Goal: Information Seeking & Learning: Learn about a topic

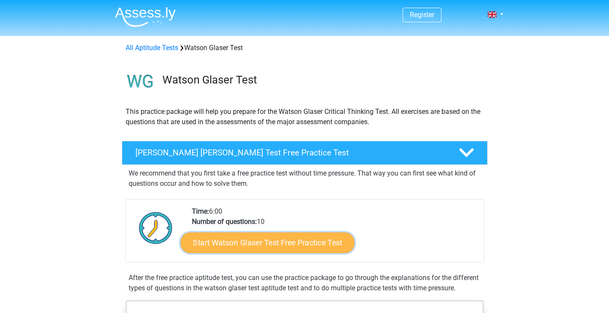
click at [290, 241] on link "Start Watson Glaser Test Free Practice Test" at bounding box center [267, 242] width 174 height 21
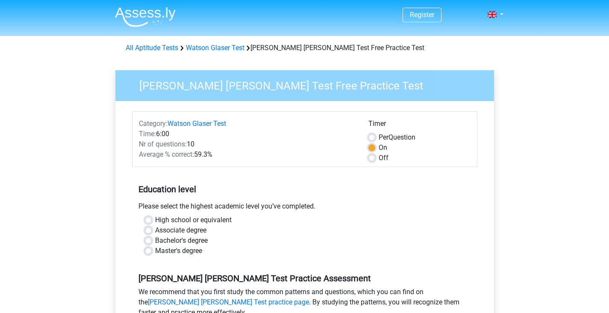
click at [379, 136] on label "Per Question" at bounding box center [397, 137] width 37 height 10
click at [375, 136] on input "Per Question" at bounding box center [372, 136] width 7 height 9
radio input "true"
click at [155, 250] on label "Master's degree" at bounding box center [178, 251] width 47 height 10
click at [148, 250] on input "Master's degree" at bounding box center [148, 250] width 7 height 9
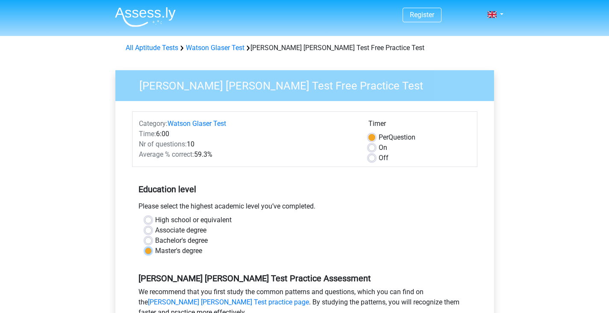
radio input "true"
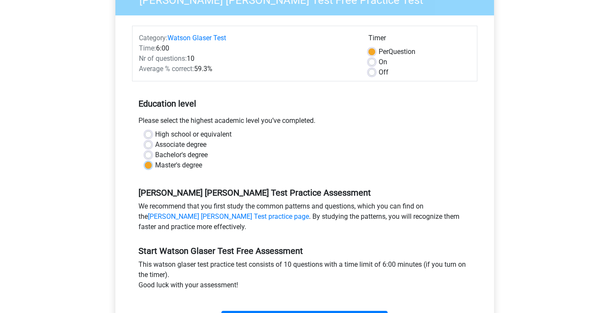
scroll to position [128, 0]
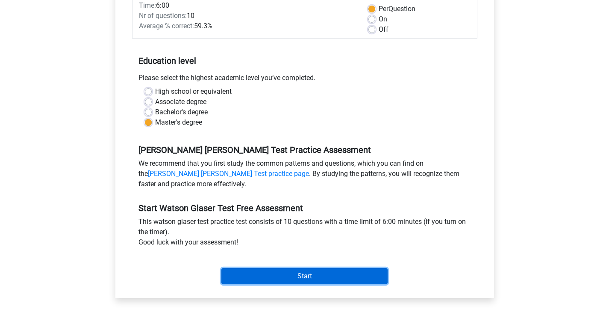
click at [242, 275] on input "Start" at bounding box center [305, 276] width 166 height 16
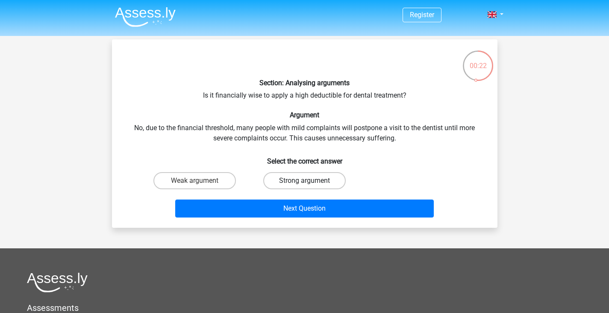
click at [297, 174] on label "Strong argument" at bounding box center [304, 180] width 83 height 17
click at [305, 180] on input "Strong argument" at bounding box center [308, 183] width 6 height 6
radio input "true"
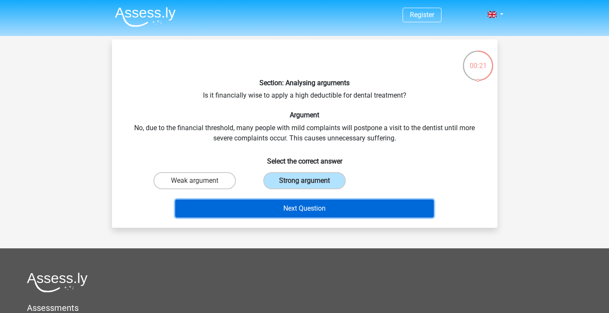
click at [296, 209] on button "Next Question" at bounding box center [304, 208] width 259 height 18
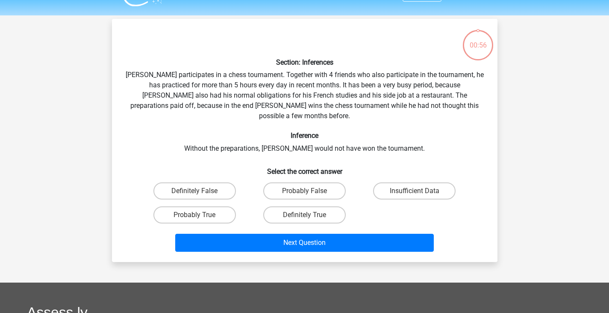
scroll to position [39, 0]
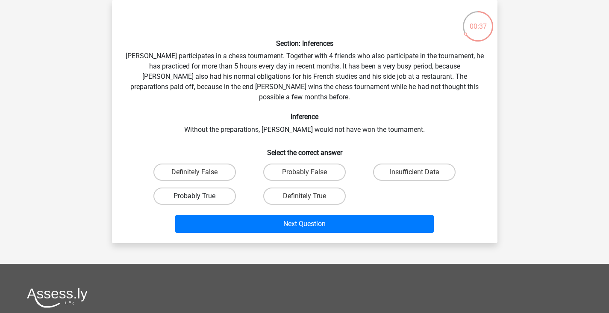
click at [216, 187] on label "Probably True" at bounding box center [195, 195] width 83 height 17
click at [200, 196] on input "Probably True" at bounding box center [198, 199] width 6 height 6
radio input "true"
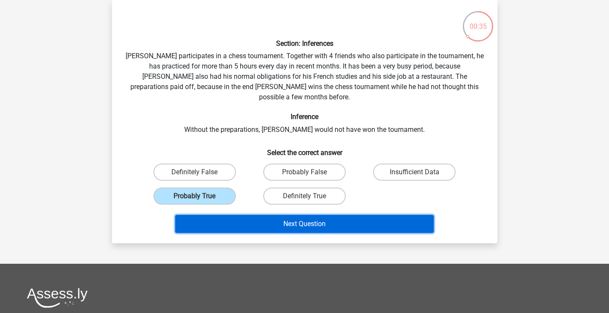
click at [250, 215] on button "Next Question" at bounding box center [304, 224] width 259 height 18
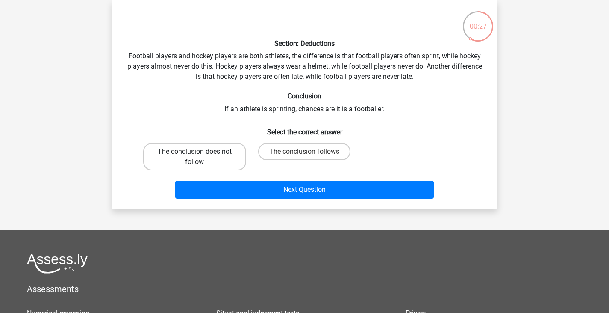
click at [177, 154] on label "The conclusion does not follow" at bounding box center [194, 156] width 103 height 27
click at [195, 154] on input "The conclusion does not follow" at bounding box center [198, 154] width 6 height 6
radio input "true"
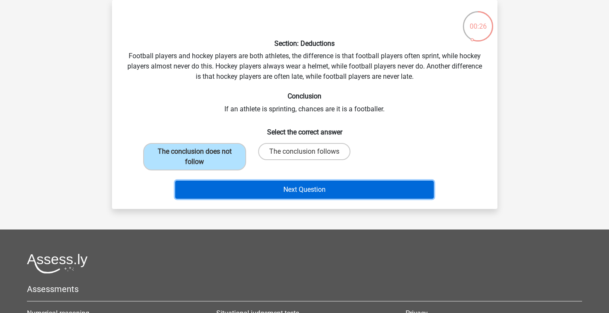
click at [206, 183] on button "Next Question" at bounding box center [304, 189] width 259 height 18
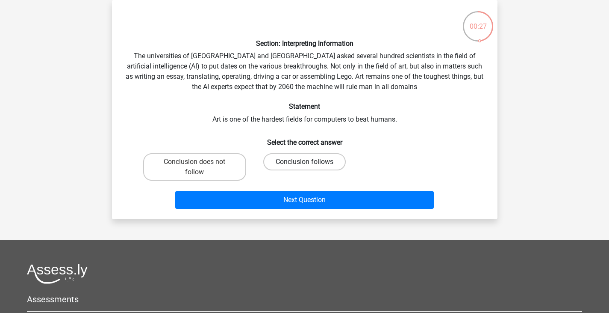
click at [312, 161] on label "Conclusion follows" at bounding box center [304, 161] width 83 height 17
click at [310, 162] on input "Conclusion follows" at bounding box center [308, 165] width 6 height 6
radio input "true"
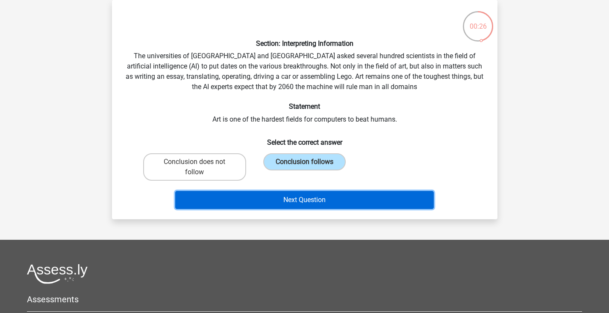
click at [317, 201] on button "Next Question" at bounding box center [304, 200] width 259 height 18
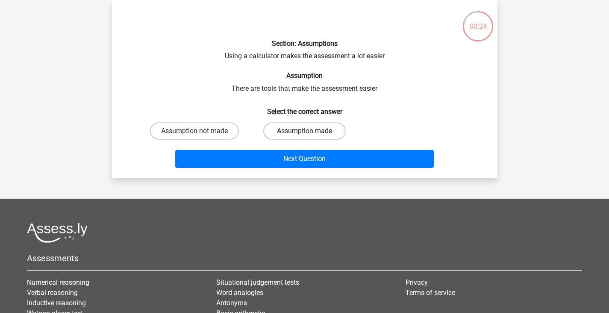
click at [285, 131] on label "Assumption made" at bounding box center [304, 130] width 83 height 17
click at [305, 131] on input "Assumption made" at bounding box center [308, 134] width 6 height 6
radio input "true"
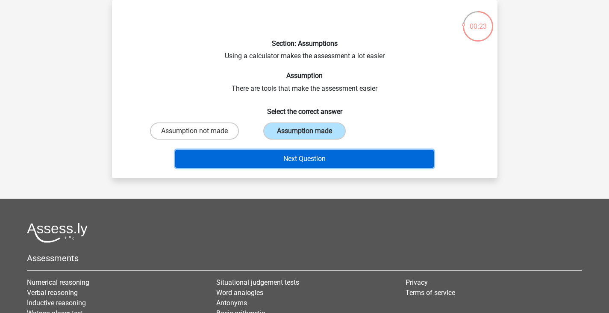
click at [290, 155] on button "Next Question" at bounding box center [304, 159] width 259 height 18
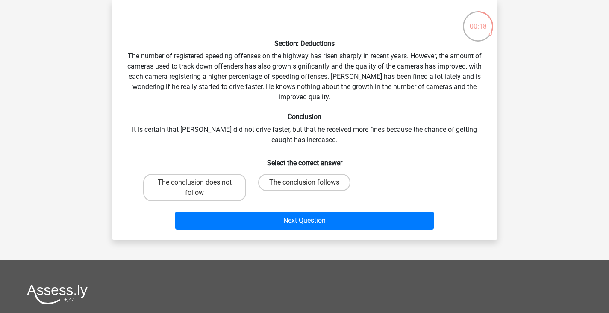
click at [305, 183] on input "The conclusion follows" at bounding box center [308, 185] width 6 height 6
radio input "true"
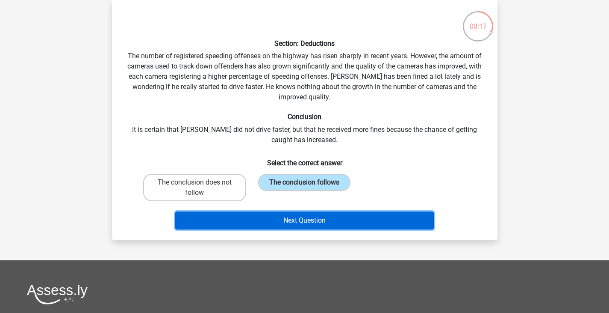
click at [317, 220] on button "Next Question" at bounding box center [304, 220] width 259 height 18
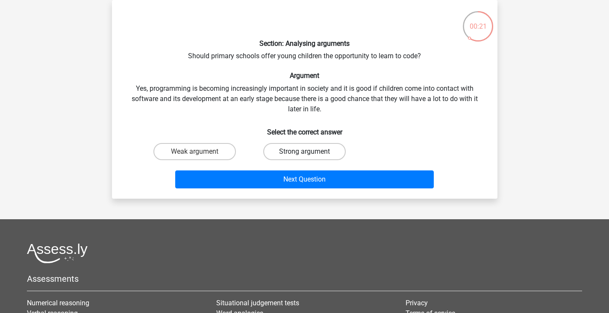
click at [322, 149] on label "Strong argument" at bounding box center [304, 151] width 83 height 17
click at [310, 151] on input "Strong argument" at bounding box center [308, 154] width 6 height 6
radio input "true"
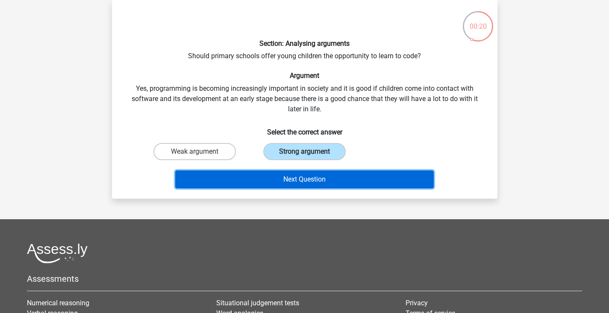
click at [314, 182] on button "Next Question" at bounding box center [304, 179] width 259 height 18
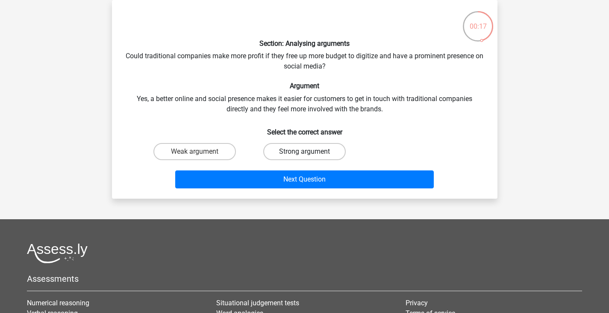
click at [304, 147] on label "Strong argument" at bounding box center [304, 151] width 83 height 17
click at [305, 151] on input "Strong argument" at bounding box center [308, 154] width 6 height 6
radio input "true"
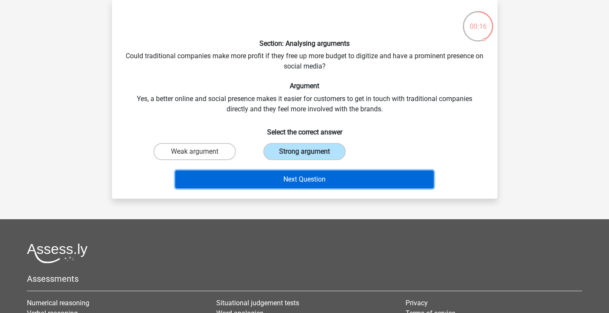
click at [308, 177] on button "Next Question" at bounding box center [304, 179] width 259 height 18
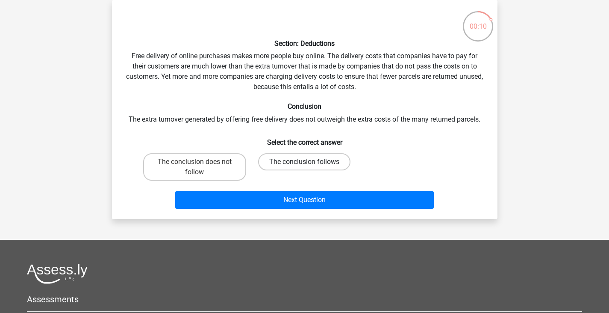
click at [289, 158] on label "The conclusion follows" at bounding box center [304, 161] width 92 height 17
click at [305, 162] on input "The conclusion follows" at bounding box center [308, 165] width 6 height 6
radio input "true"
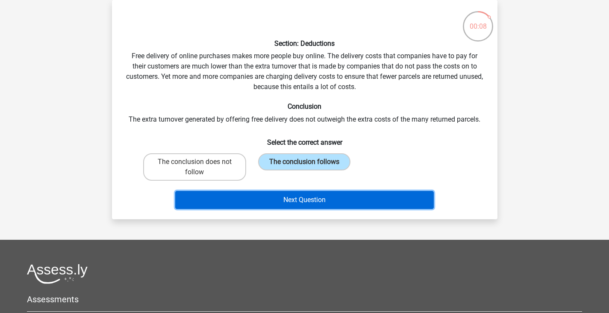
click at [294, 200] on button "Next Question" at bounding box center [304, 200] width 259 height 18
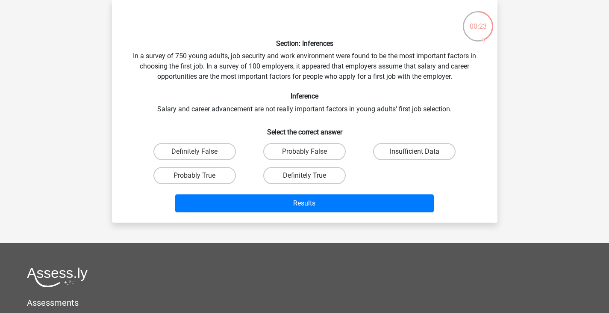
click at [398, 149] on label "Insufficient Data" at bounding box center [414, 151] width 83 height 17
click at [415, 151] on input "Insufficient Data" at bounding box center [418, 154] width 6 height 6
radio input "true"
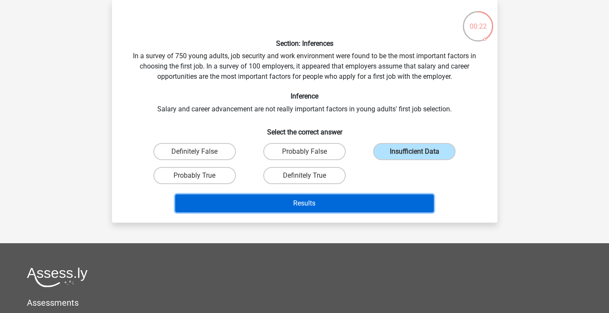
click at [339, 204] on button "Results" at bounding box center [304, 203] width 259 height 18
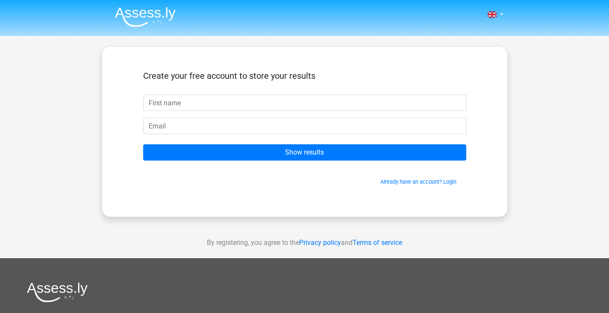
click at [247, 108] on input "text" at bounding box center [304, 103] width 323 height 16
type input "Katherine"
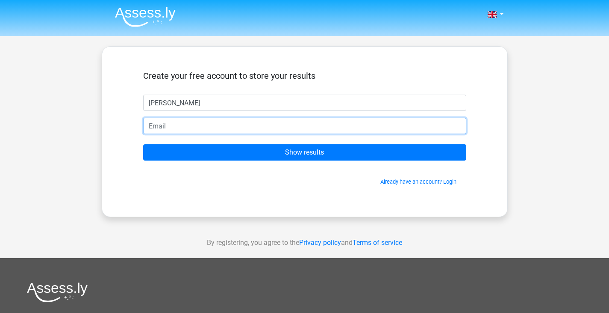
click at [197, 121] on input "email" at bounding box center [304, 126] width 323 height 16
type input "katherine.worlley@gmail.com"
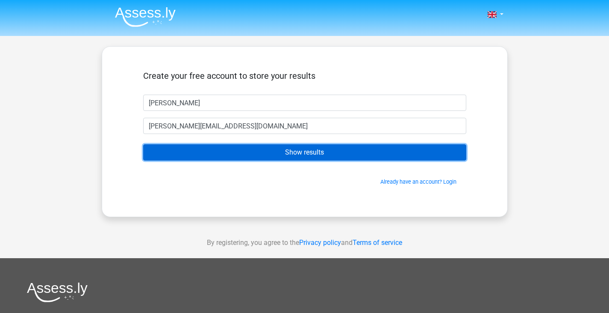
click at [345, 157] on input "Show results" at bounding box center [304, 152] width 323 height 16
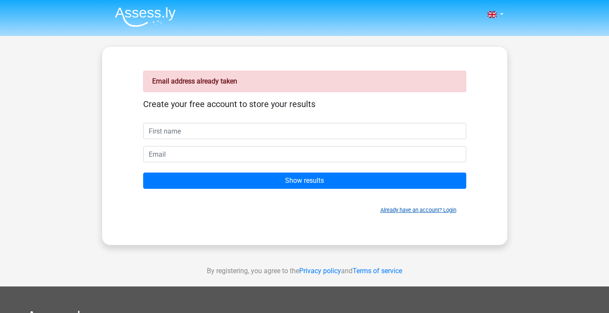
click at [398, 207] on link "Already have an account? Login" at bounding box center [419, 210] width 76 height 6
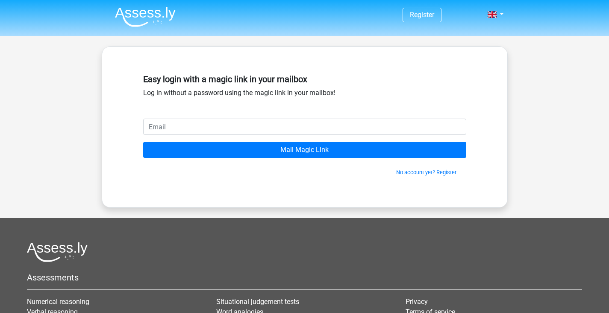
click at [215, 130] on input "email" at bounding box center [304, 126] width 323 height 16
type input "[PERSON_NAME][EMAIL_ADDRESS][DOMAIN_NAME]"
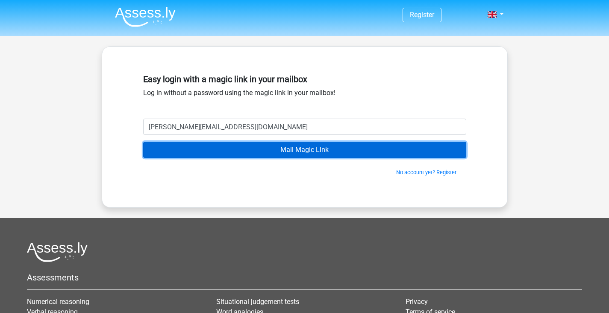
click at [205, 147] on input "Mail Magic Link" at bounding box center [304, 150] width 323 height 16
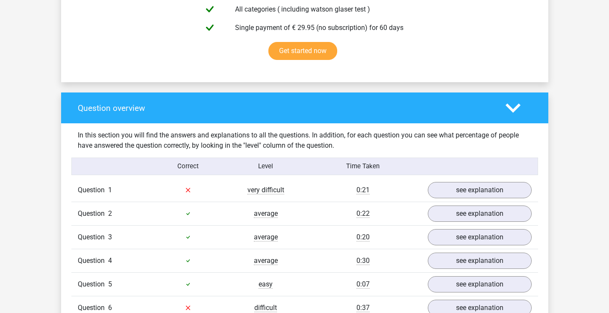
scroll to position [599, 0]
